Goal: Task Accomplishment & Management: Use online tool/utility

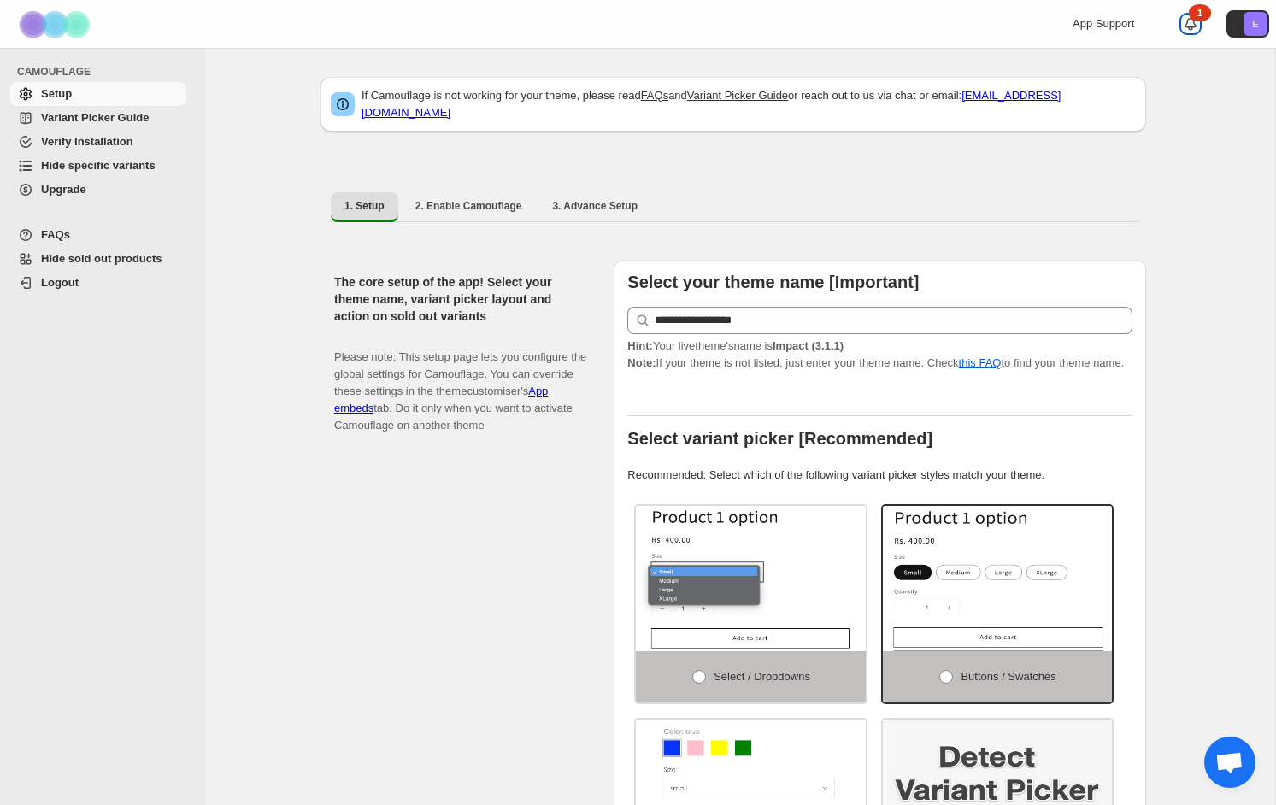
click at [1189, 26] on icon at bounding box center [1191, 24] width 12 height 12
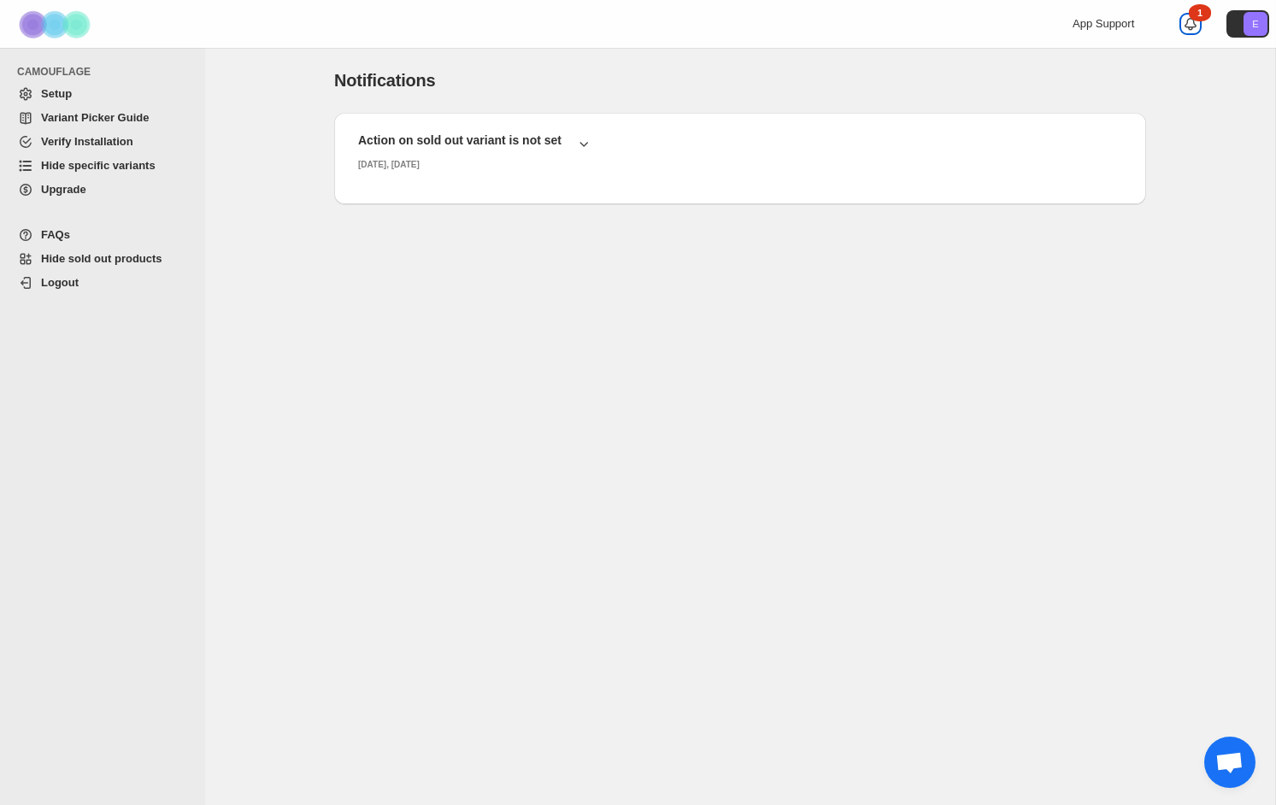
click at [1188, 26] on icon at bounding box center [1190, 23] width 17 height 17
click at [1226, 760] on span "Open chat" at bounding box center [1229, 764] width 28 height 24
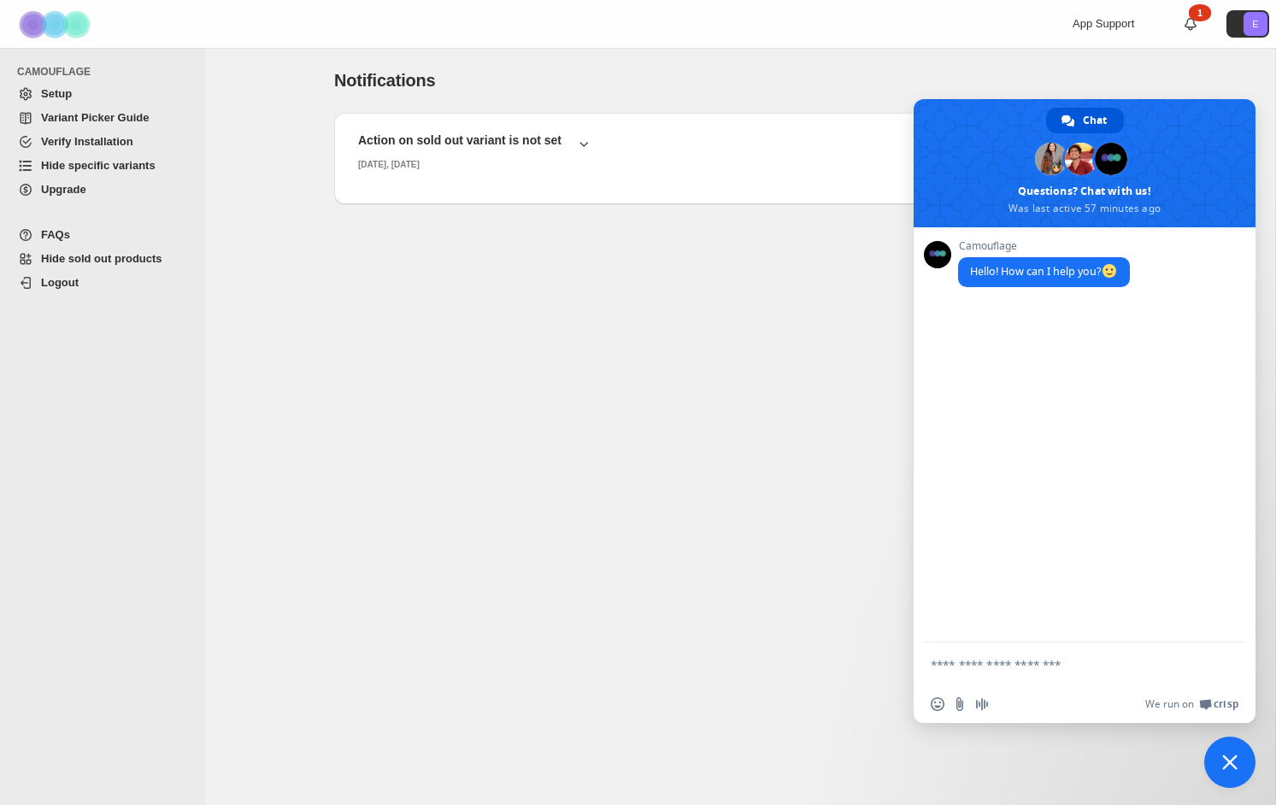
type textarea "*"
type textarea "**********"
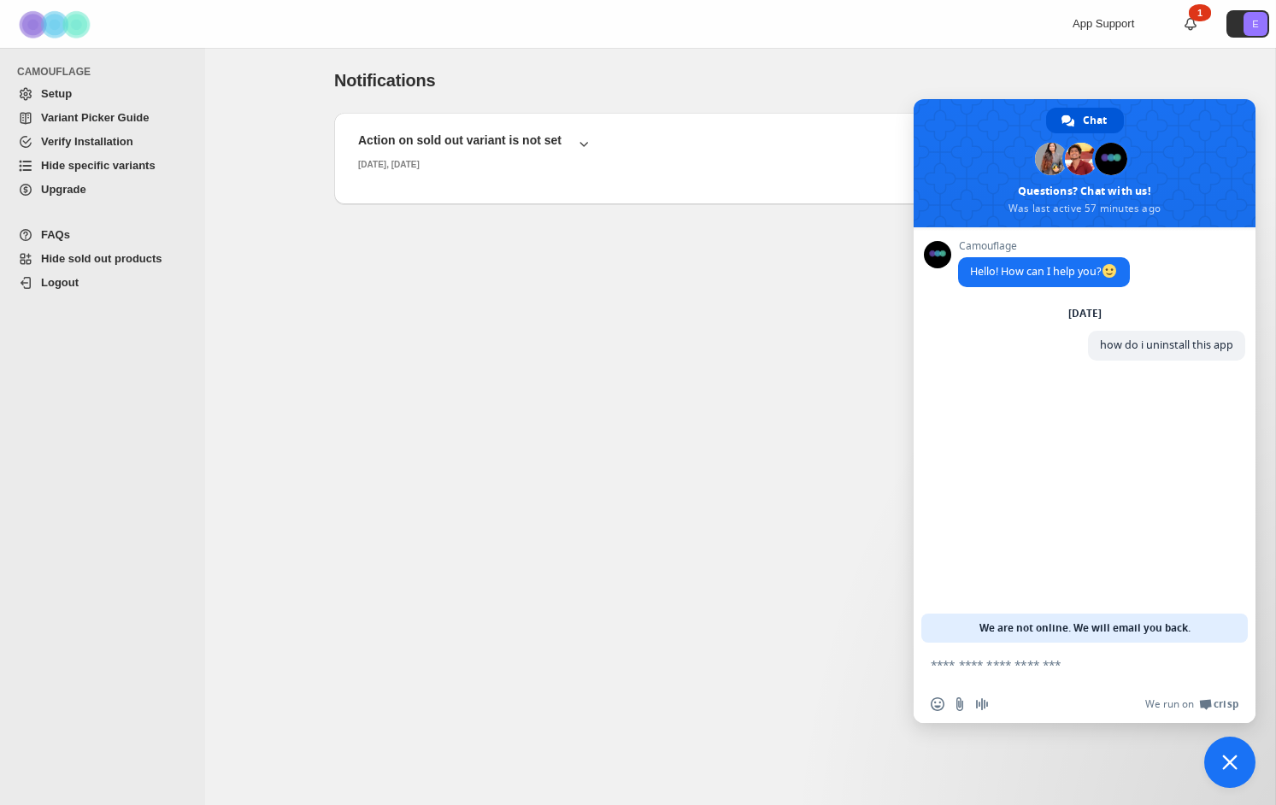
click at [756, 350] on div "Notifications. This page is ready Notifications Action on sold out variant is n…" at bounding box center [740, 426] width 1070 height 757
click at [1110, 31] on div "App Support" at bounding box center [1114, 23] width 82 height 17
click at [1110, 28] on span "App Support" at bounding box center [1104, 23] width 62 height 13
click at [93, 99] on span "Setup" at bounding box center [112, 93] width 142 height 17
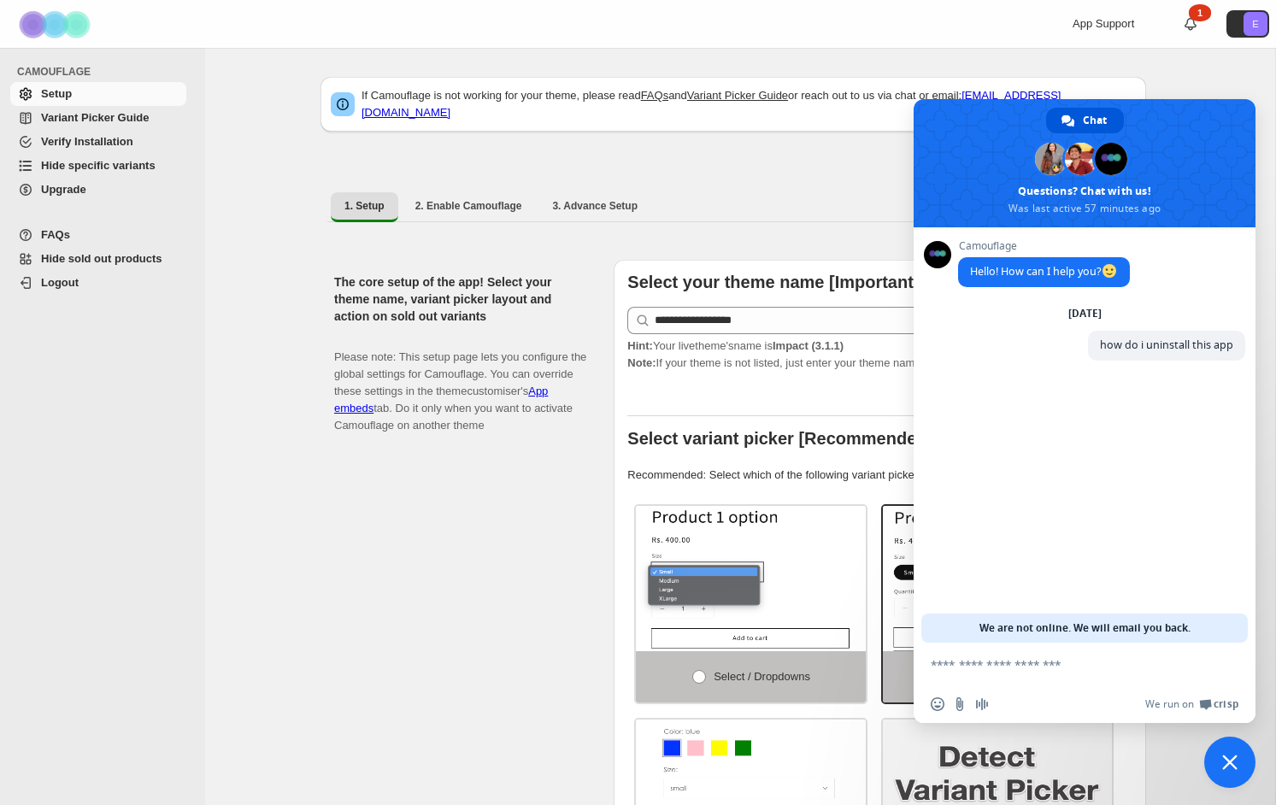
click at [1211, 766] on span "Close chat" at bounding box center [1229, 762] width 51 height 51
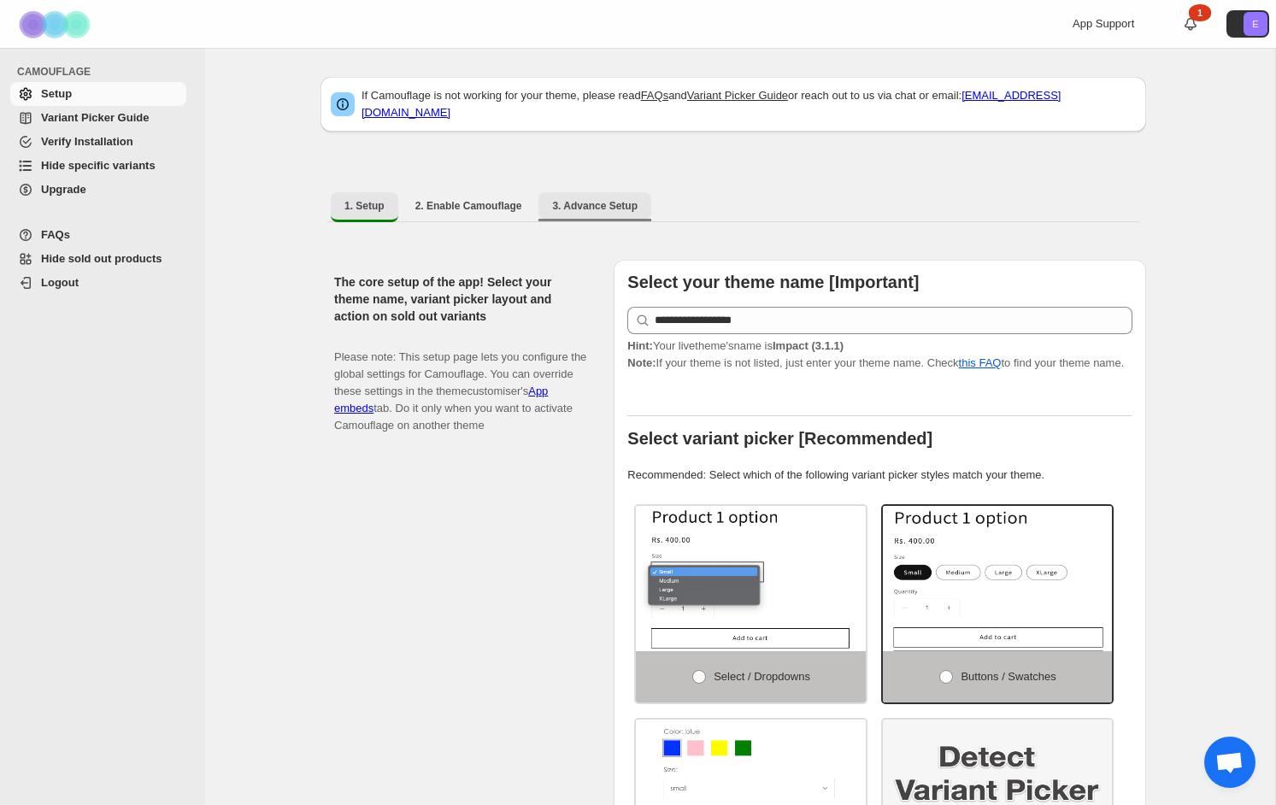
click at [603, 200] on span "3. Advance Setup" at bounding box center [594, 206] width 85 height 14
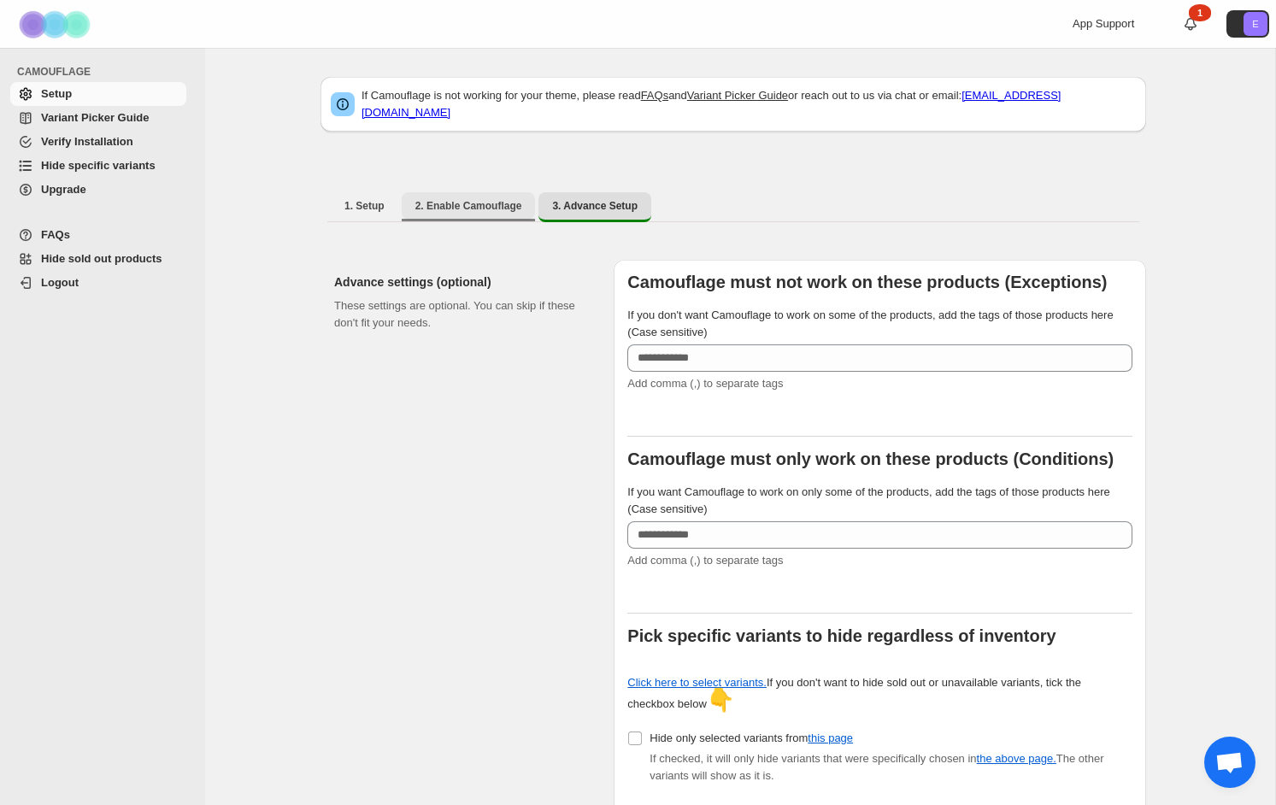
click at [468, 200] on span "2. Enable Camouflage" at bounding box center [468, 206] width 107 height 14
select select "**********"
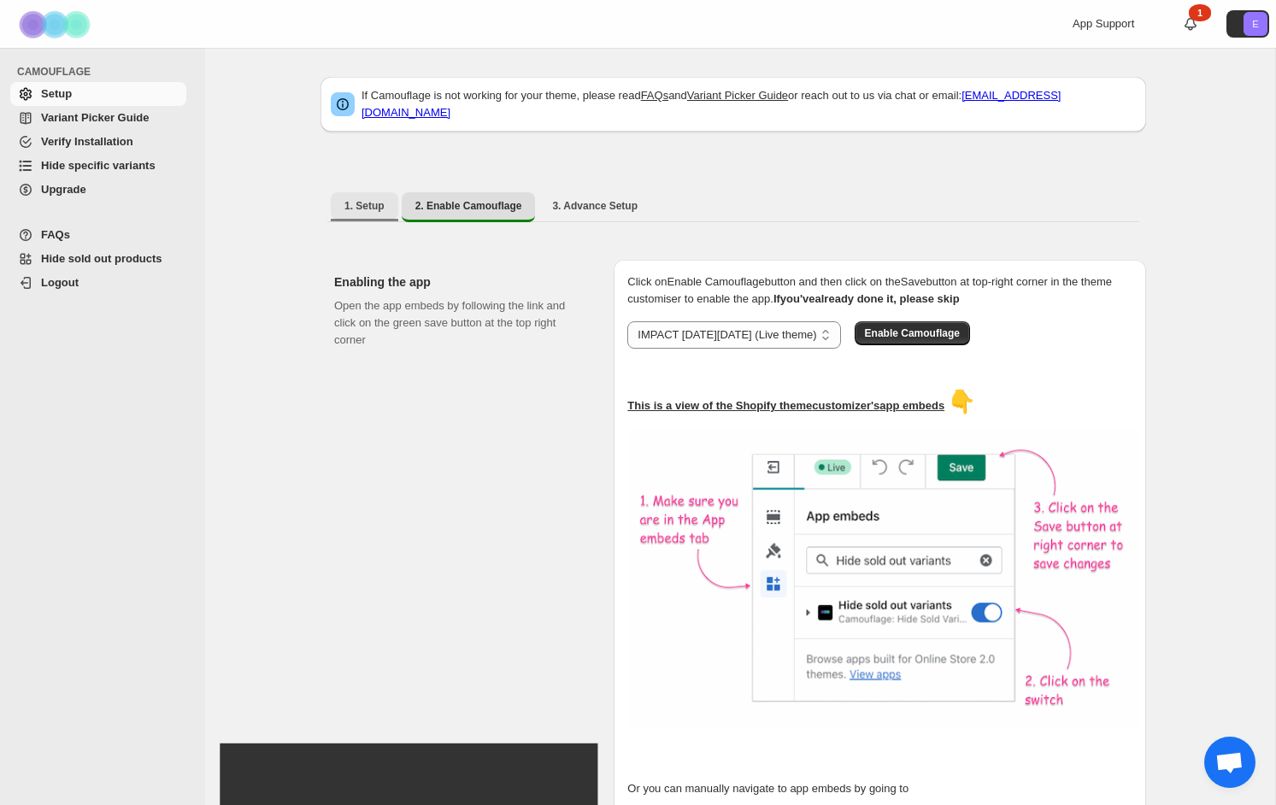
click at [362, 192] on button "1. Setup" at bounding box center [365, 205] width 68 height 27
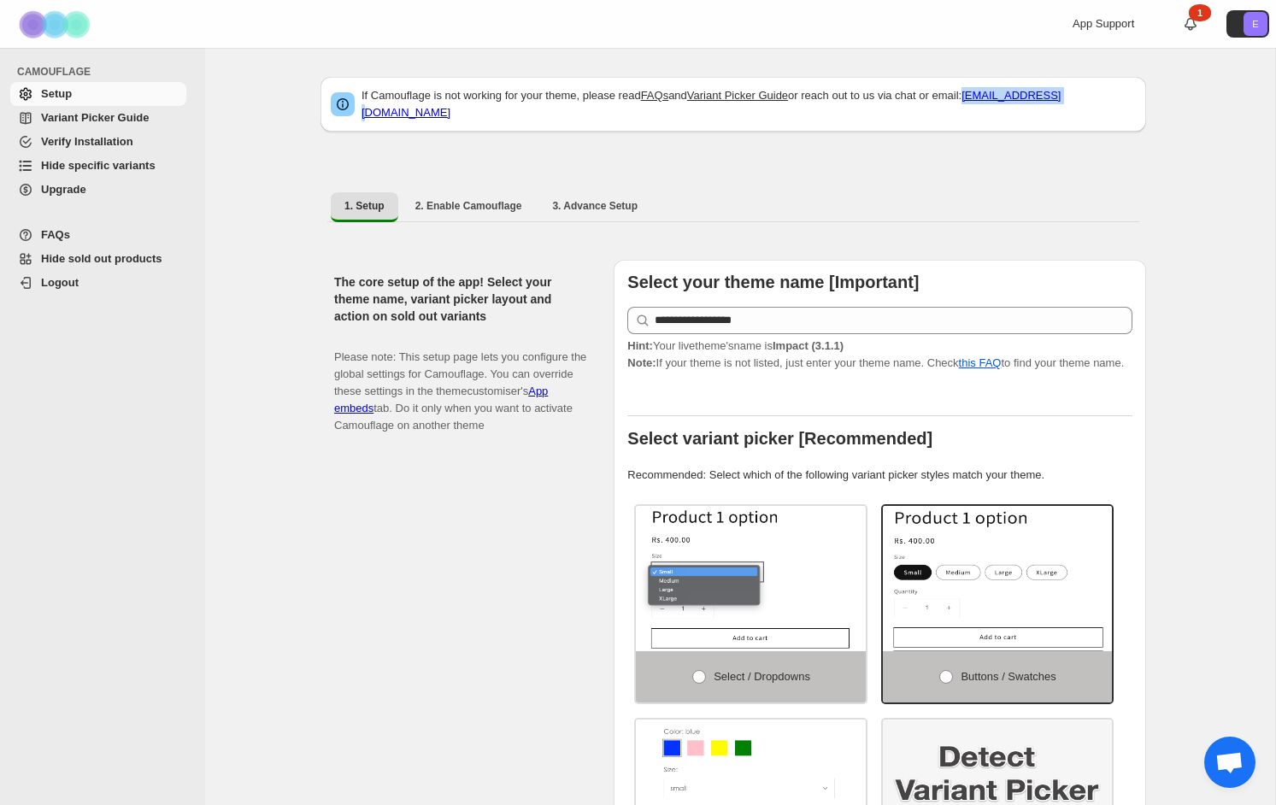
drag, startPoint x: 1109, startPoint y: 101, endPoint x: 1009, endPoint y: 100, distance: 100.9
click at [1009, 100] on p "If Camouflage is not working for your theme, please read FAQs and Variant Picke…" at bounding box center [749, 104] width 774 height 34
copy link "[EMAIL_ADDRESS][DOMAIN_NAME]"
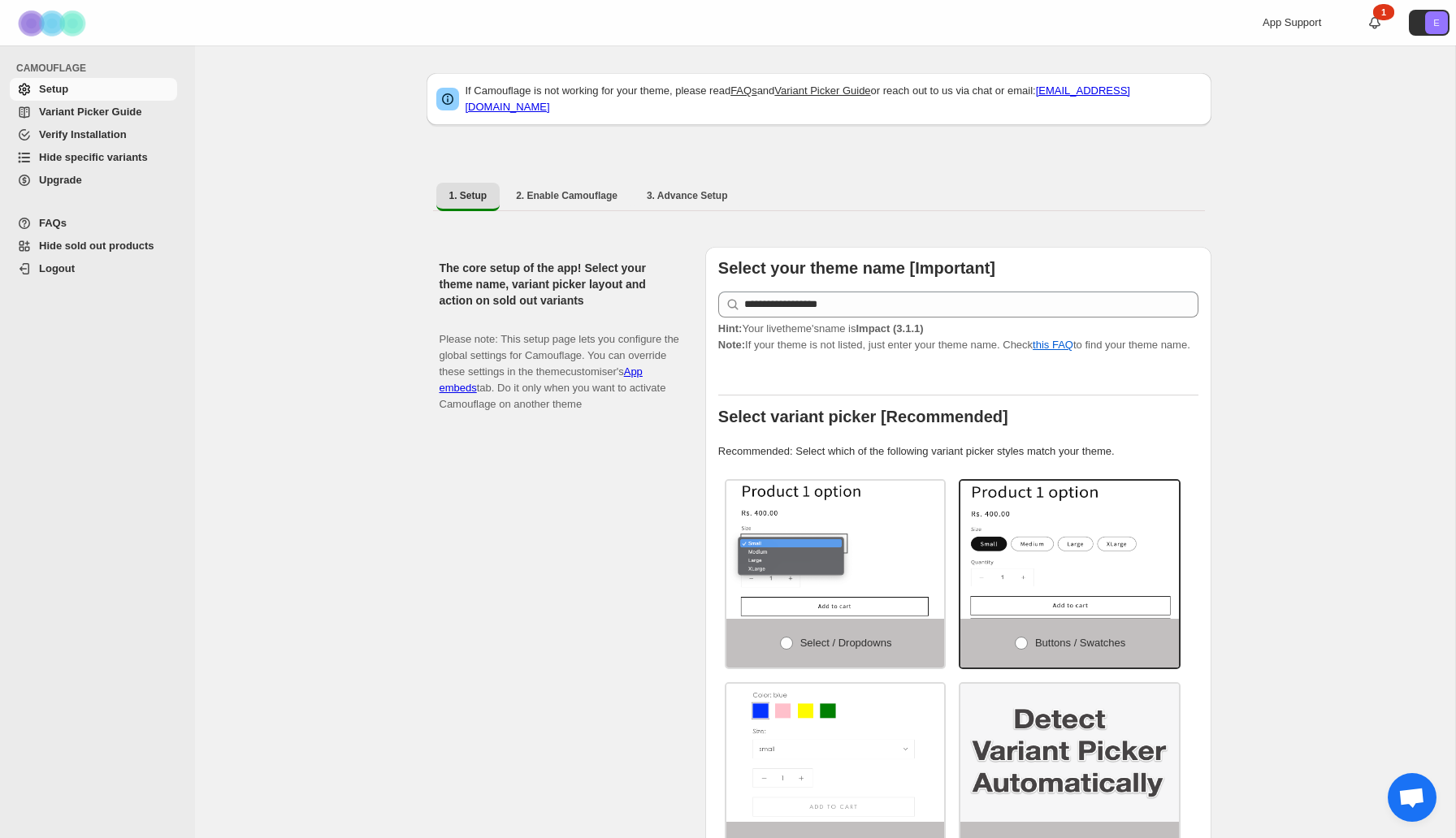
click at [511, 95] on p "If Camouflage is not working for your theme, please read FAQs and Variant Picke…" at bounding box center [833, 99] width 736 height 32
copy p "Camouflage"
click at [657, 117] on div "If Camouflage is not working for your theme, please read FAQs and Variant Picke…" at bounding box center [819, 106] width 785 height 85
click at [753, 91] on link "FAQs" at bounding box center [743, 90] width 27 height 12
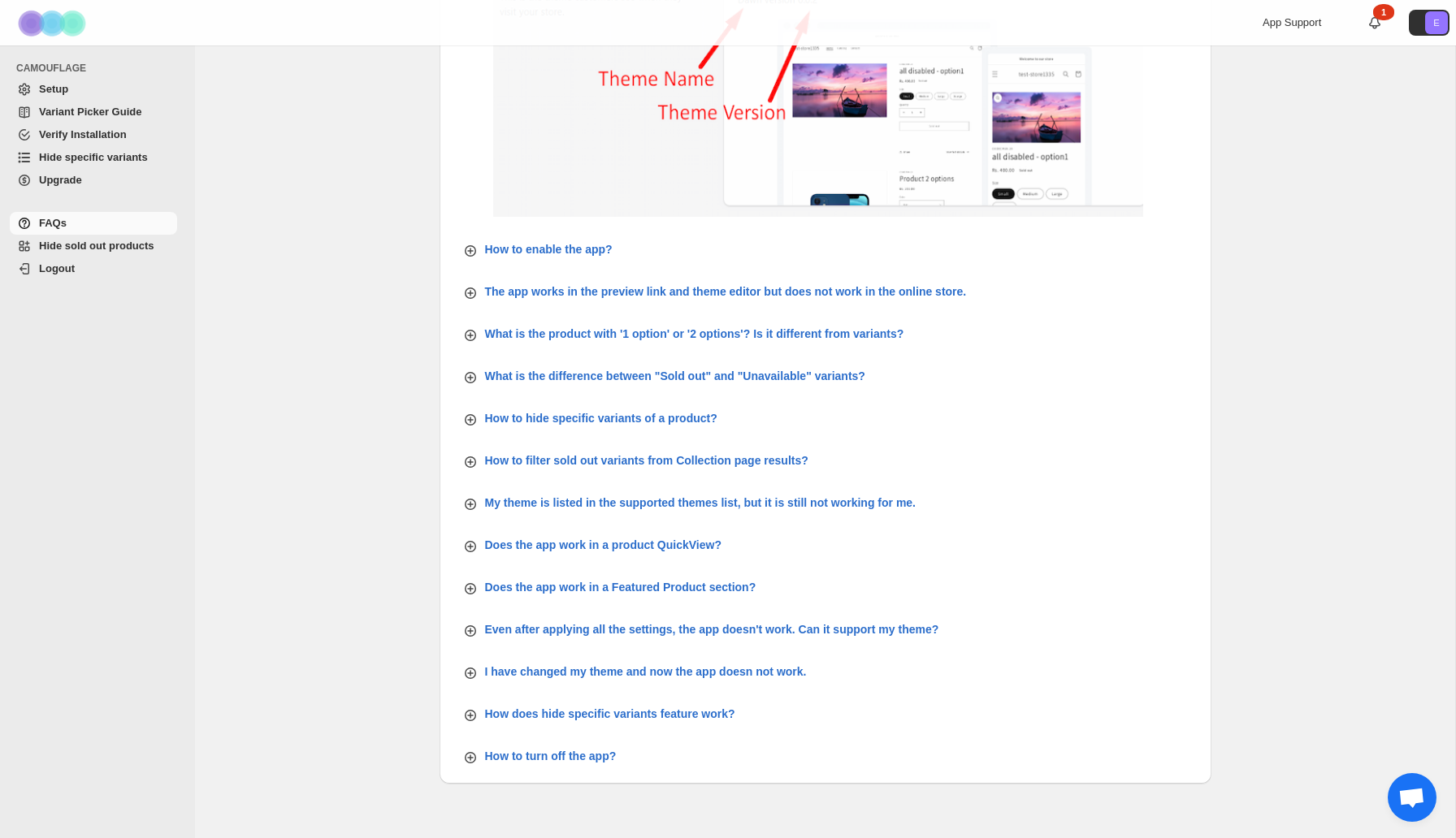
scroll to position [342, 0]
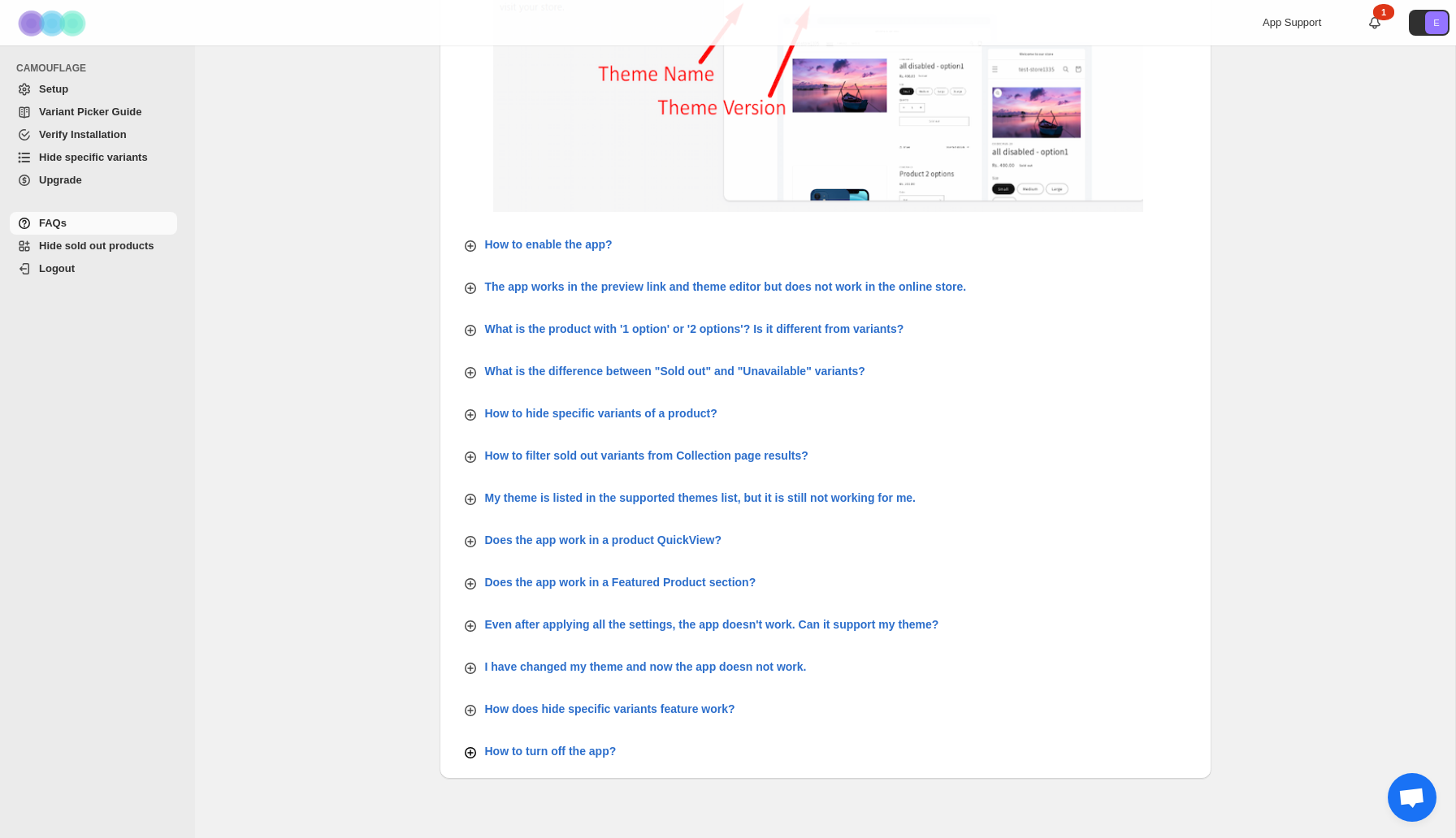
click at [550, 675] on p "How to turn off the app?" at bounding box center [645, 666] width 321 height 16
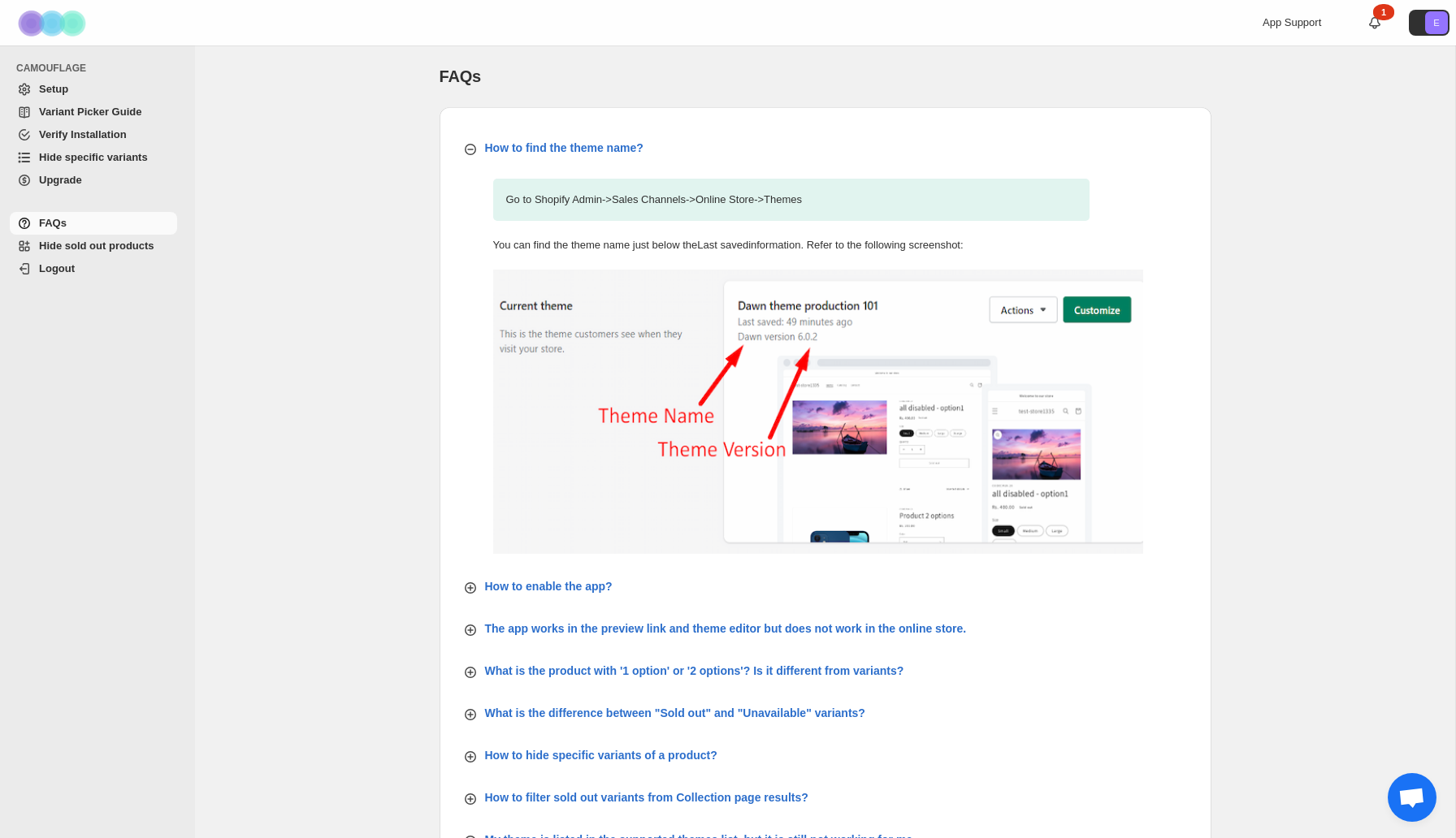
click at [81, 142] on span "Verify Installation" at bounding box center [106, 134] width 135 height 16
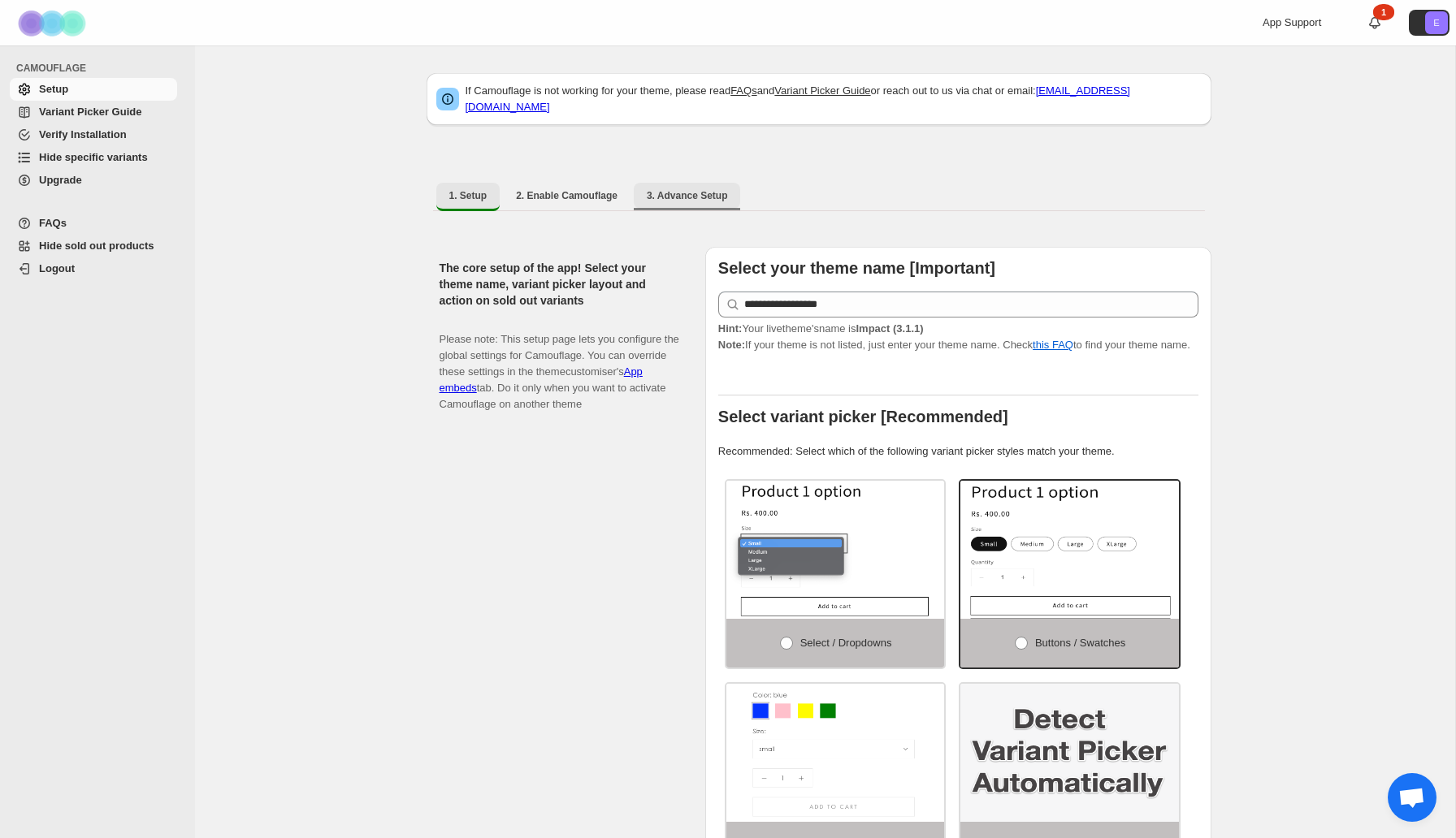
click at [686, 182] on button "3. Advance Setup" at bounding box center [687, 195] width 107 height 26
